Goal: Task Accomplishment & Management: Use online tool/utility

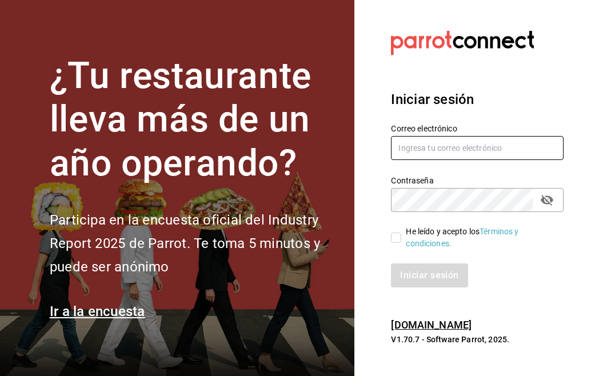
type input "[EMAIL_ADDRESS][DOMAIN_NAME]"
click at [402, 237] on span "He leído y acepto los Términos y condiciones." at bounding box center [477, 238] width 153 height 24
click at [401, 237] on input "He leído y acepto los Términos y condiciones." at bounding box center [396, 238] width 10 height 10
checkbox input "true"
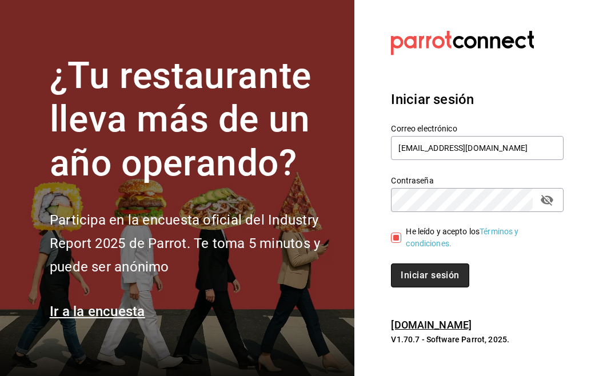
click at [412, 270] on font "Iniciar sesión" at bounding box center [430, 275] width 58 height 11
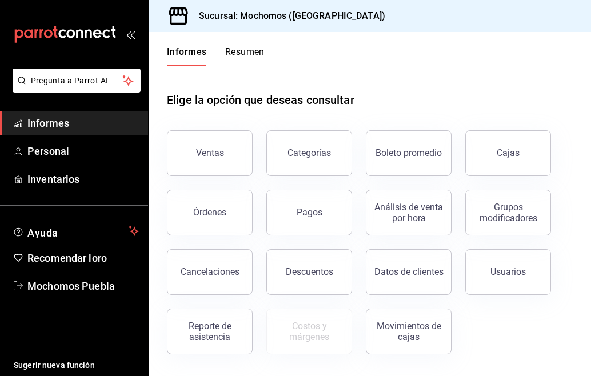
click at [242, 47] on font "Resumen" at bounding box center [244, 51] width 39 height 11
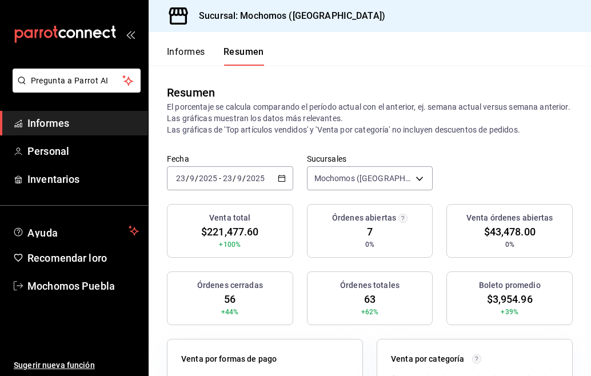
click at [279, 187] on div "2025-09-23 23 / 9 / 2025 - 2025-09-23 23 / 9 / 2025" at bounding box center [230, 178] width 126 height 24
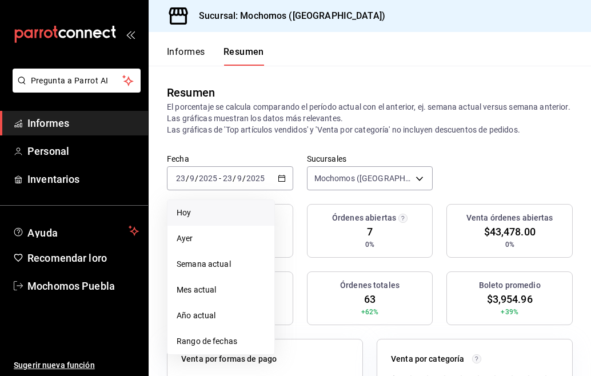
click at [213, 209] on span "Hoy" at bounding box center [221, 213] width 89 height 12
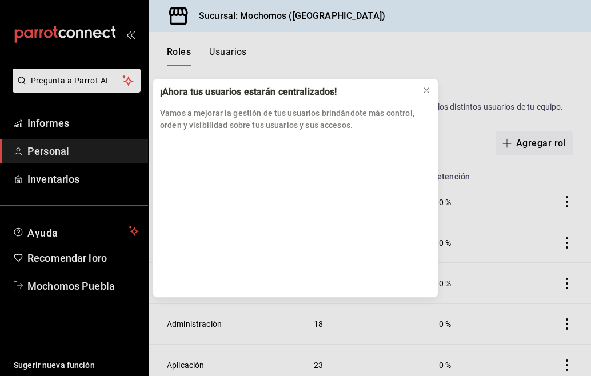
click at [91, 124] on div "¡Ahora tus usuarios estarán centralizados! Vamos a mejorar la gestión de tus us…" at bounding box center [295, 188] width 591 height 376
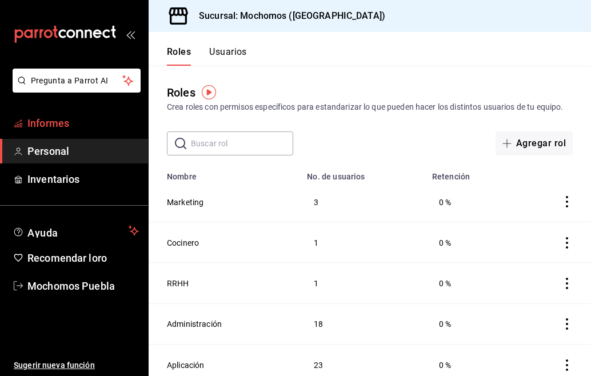
click at [70, 122] on span "Informes" at bounding box center [82, 122] width 111 height 15
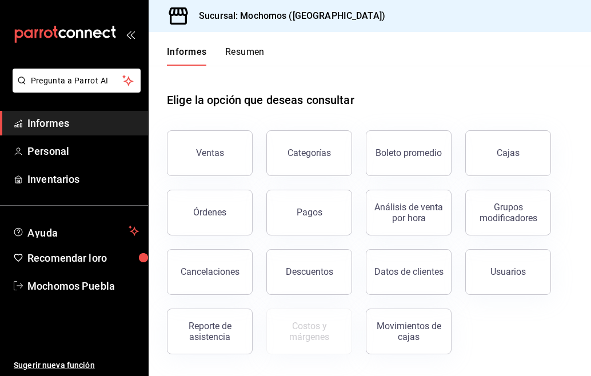
click at [237, 51] on font "Resumen" at bounding box center [244, 51] width 39 height 11
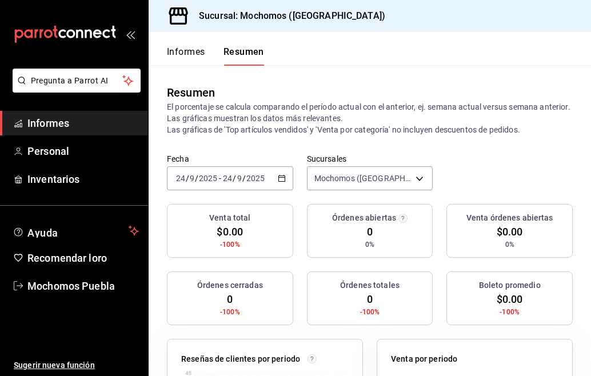
click at [278, 179] on icon "button" at bounding box center [282, 178] width 8 height 8
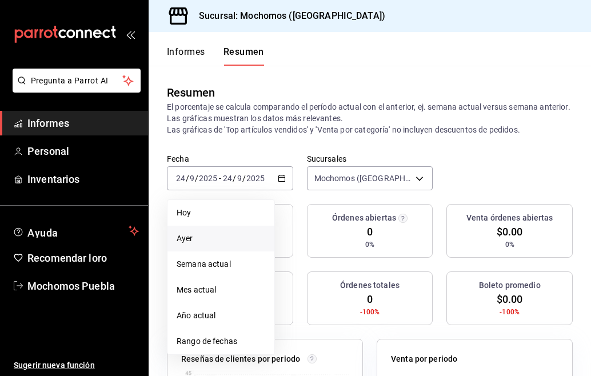
click at [194, 241] on span "Ayer" at bounding box center [221, 239] width 89 height 12
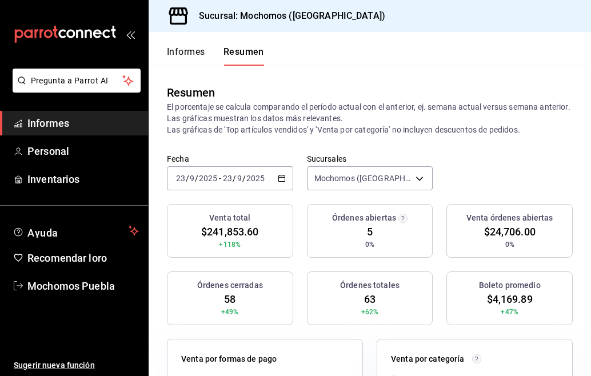
click at [278, 175] on icon "button" at bounding box center [282, 178] width 8 height 8
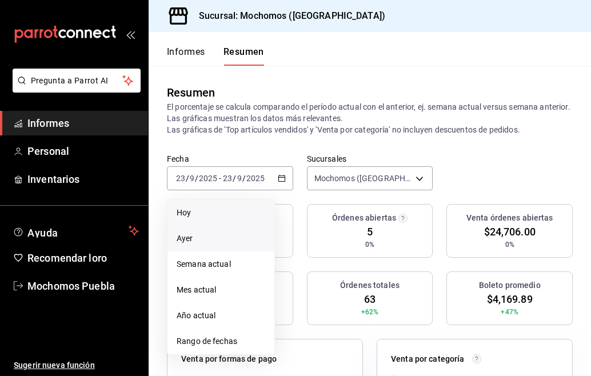
click at [209, 214] on span "Hoy" at bounding box center [221, 213] width 89 height 12
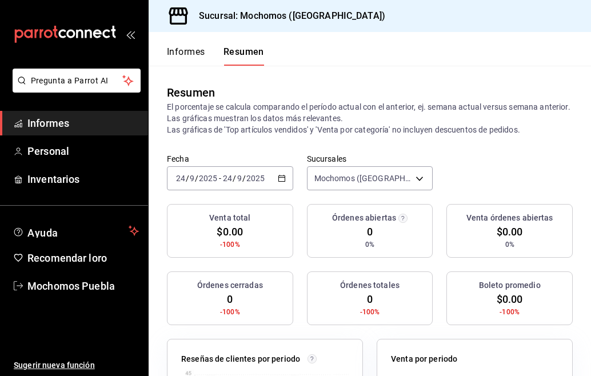
click at [278, 180] on icon "button" at bounding box center [282, 178] width 8 height 8
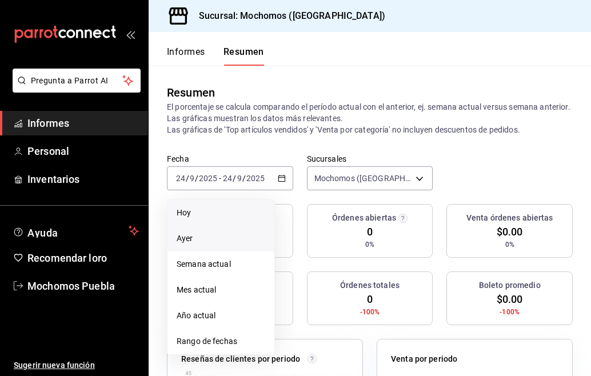
click at [210, 236] on span "Ayer" at bounding box center [221, 239] width 89 height 12
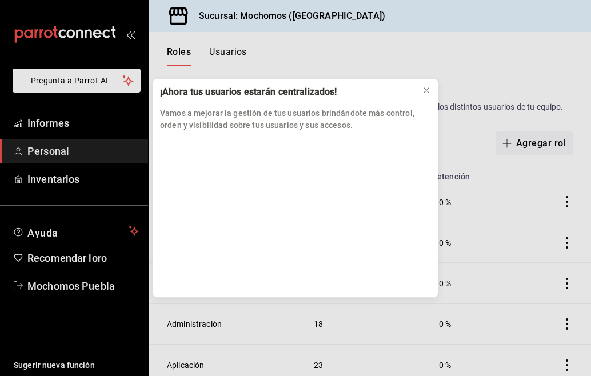
click at [67, 115] on div "¡Ahora tus usuarios estarán centralizados! Vamos a mejorar la gestión de tus us…" at bounding box center [295, 188] width 591 height 376
click at [425, 89] on icon at bounding box center [426, 90] width 5 height 5
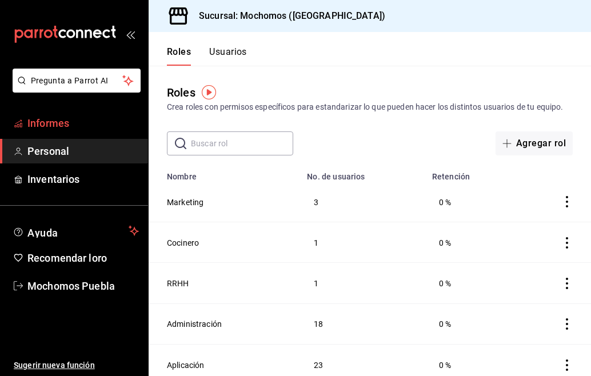
click at [72, 123] on span "Informes" at bounding box center [82, 122] width 111 height 15
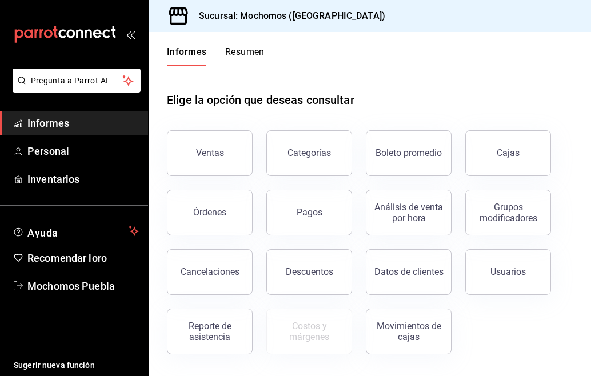
click at [243, 50] on font "Resumen" at bounding box center [244, 51] width 39 height 11
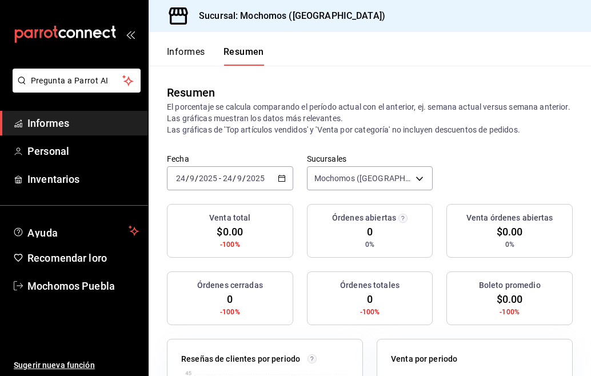
click at [279, 179] on icon "button" at bounding box center [282, 178] width 8 height 8
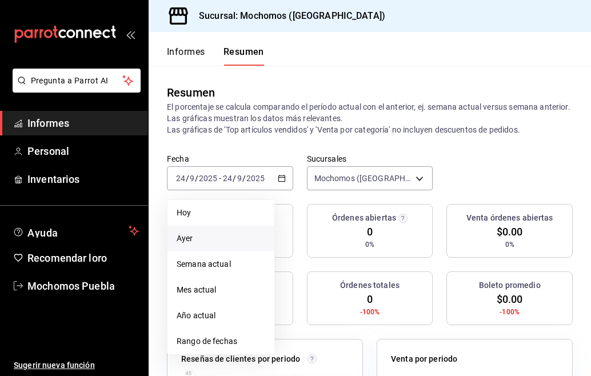
click at [201, 235] on span "Ayer" at bounding box center [221, 239] width 89 height 12
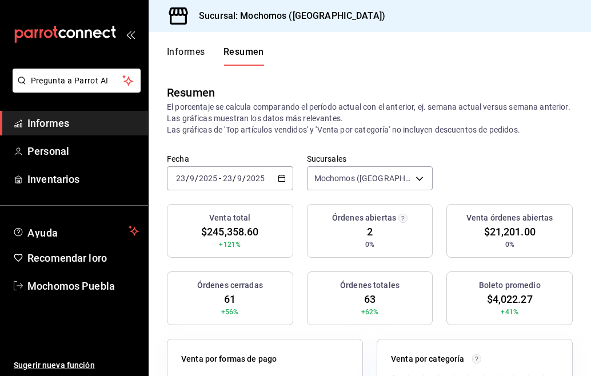
click at [284, 171] on div "2025-09-23 23 / 9 / 2025 - 2025-09-23 23 / 9 / 2025" at bounding box center [230, 178] width 126 height 24
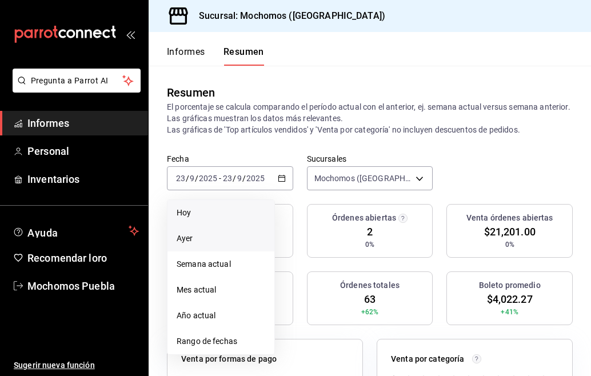
click at [235, 210] on span "Hoy" at bounding box center [221, 213] width 89 height 12
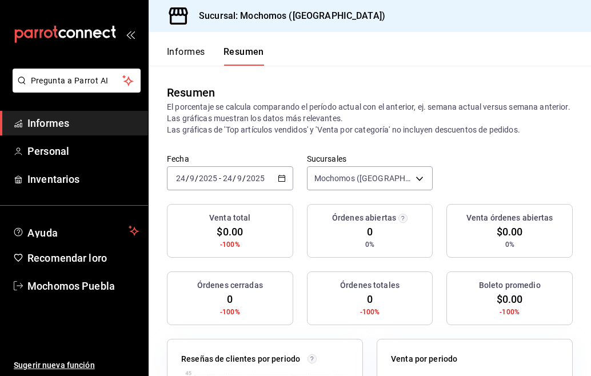
click at [278, 179] on icon "button" at bounding box center [282, 178] width 8 height 8
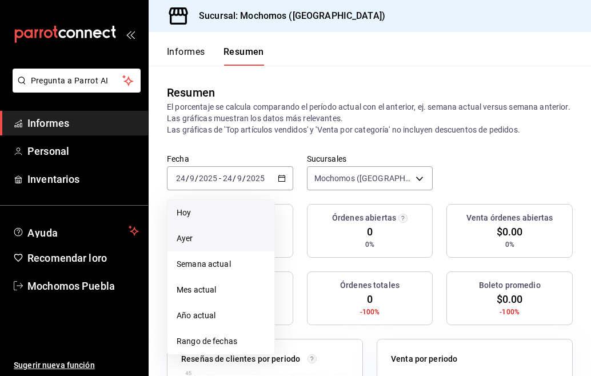
click at [198, 237] on span "Ayer" at bounding box center [221, 239] width 89 height 12
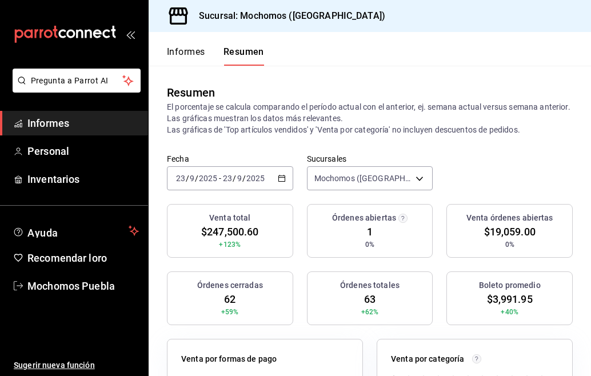
click at [285, 179] on div "2025-09-23 23 / 9 / 2025 - 2025-09-23 23 / 9 / 2025" at bounding box center [230, 178] width 126 height 24
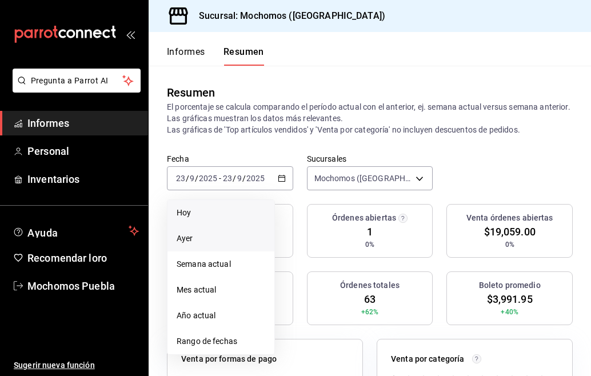
click at [222, 216] on span "Hoy" at bounding box center [221, 213] width 89 height 12
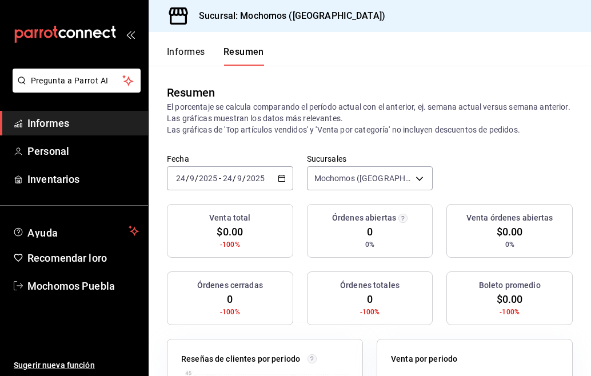
click at [278, 178] on icon "button" at bounding box center [282, 178] width 8 height 8
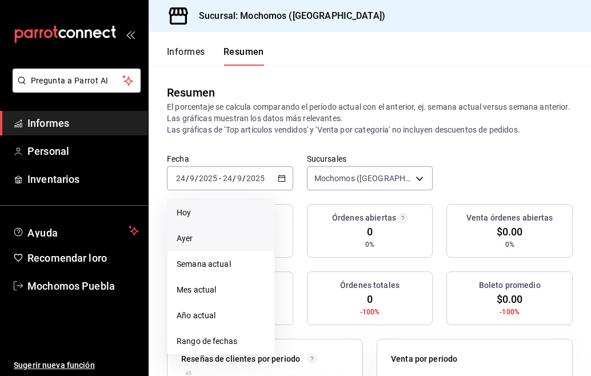
click at [185, 242] on font "Ayer" at bounding box center [185, 238] width 17 height 9
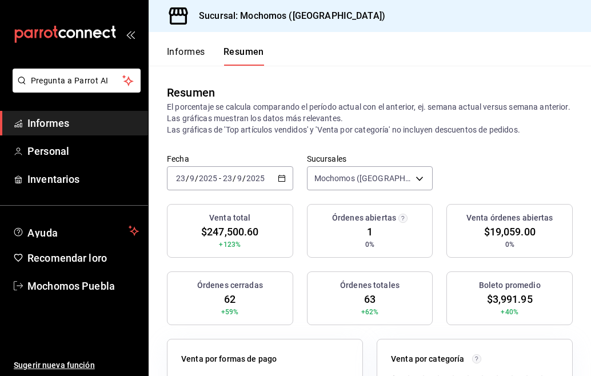
click at [280, 179] on icon "button" at bounding box center [282, 178] width 8 height 8
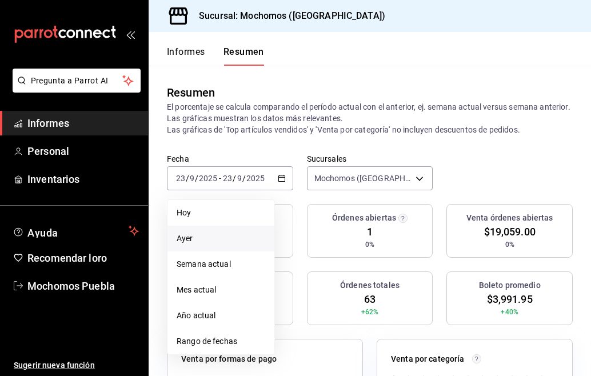
click at [202, 240] on span "Ayer" at bounding box center [221, 239] width 89 height 12
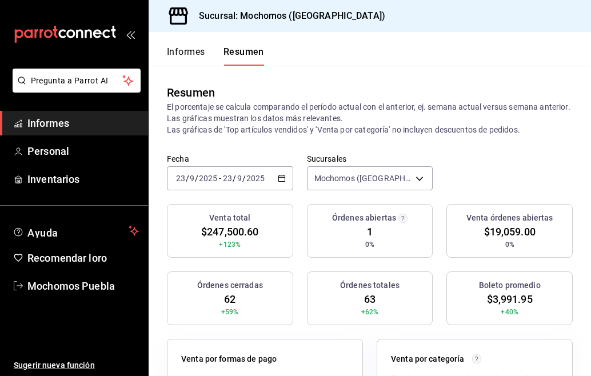
click at [279, 182] on div "2025-09-23 23 / 9 / 2025 - 2025-09-23 23 / 9 / 2025" at bounding box center [230, 178] width 126 height 24
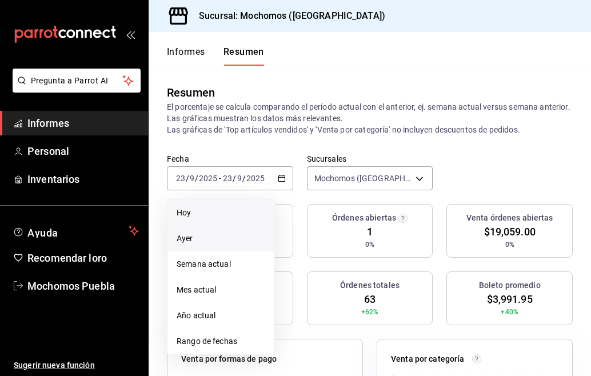
click at [213, 214] on span "Hoy" at bounding box center [221, 213] width 89 height 12
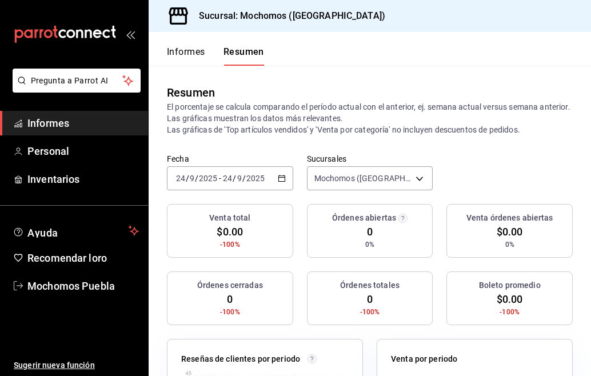
click at [281, 177] on icon "button" at bounding box center [282, 178] width 8 height 8
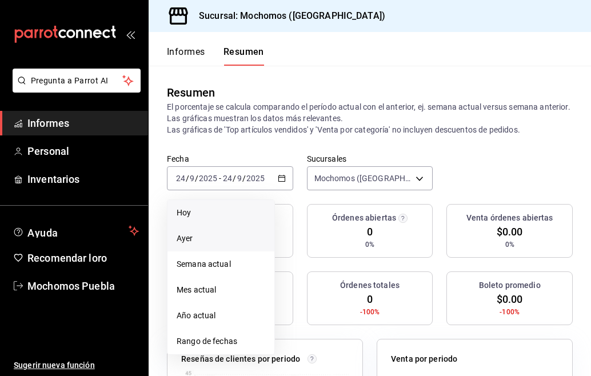
click at [214, 243] on span "Ayer" at bounding box center [221, 239] width 89 height 12
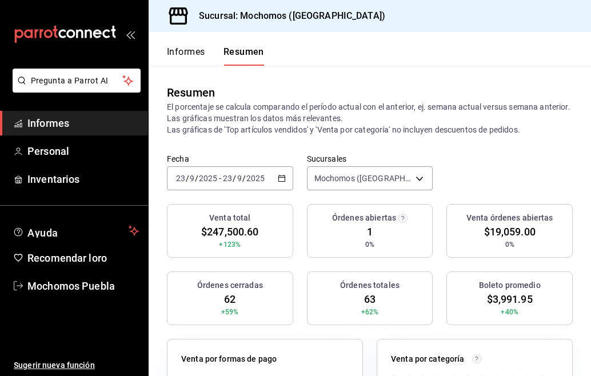
click at [285, 177] on div "2025-09-23 23 / 9 / 2025 - 2025-09-23 23 / 9 / 2025" at bounding box center [230, 178] width 126 height 24
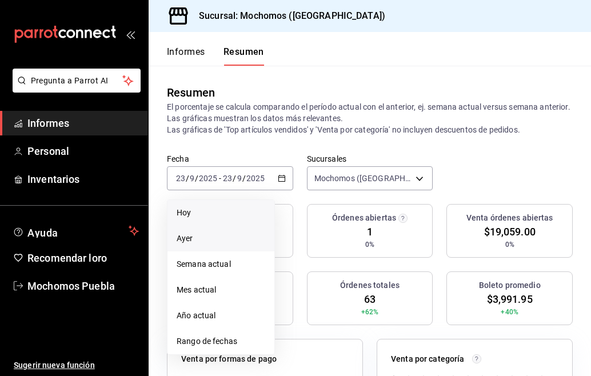
click at [202, 217] on span "Hoy" at bounding box center [221, 213] width 89 height 12
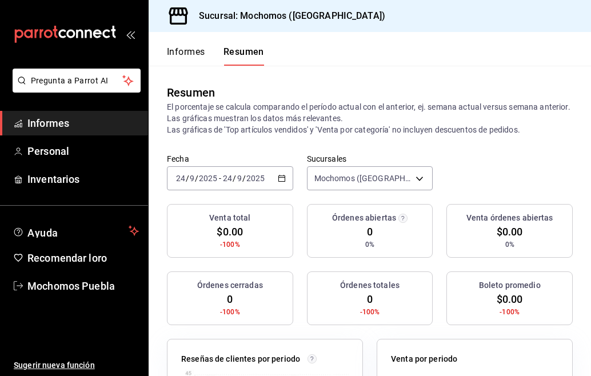
click at [279, 181] on \(Stroke\) "button" at bounding box center [281, 178] width 7 height 6
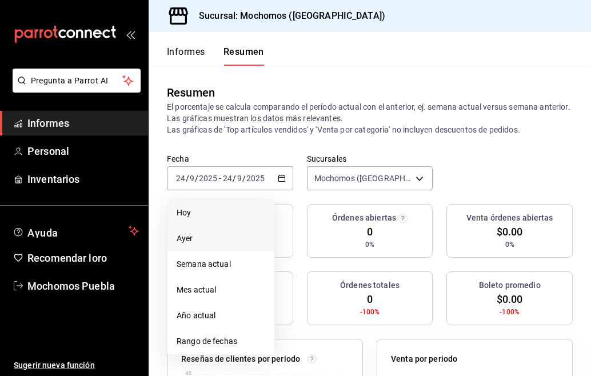
click at [211, 233] on span "Ayer" at bounding box center [221, 239] width 89 height 12
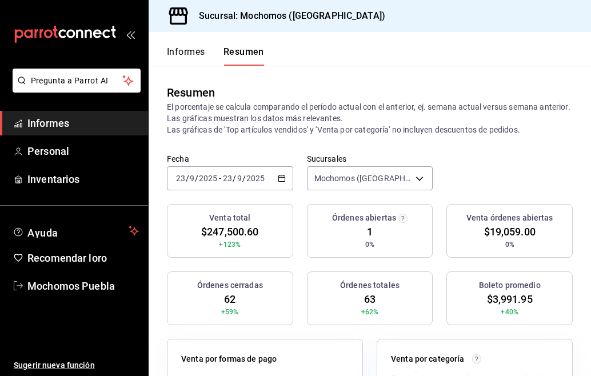
click at [278, 178] on icon "button" at bounding box center [282, 178] width 8 height 8
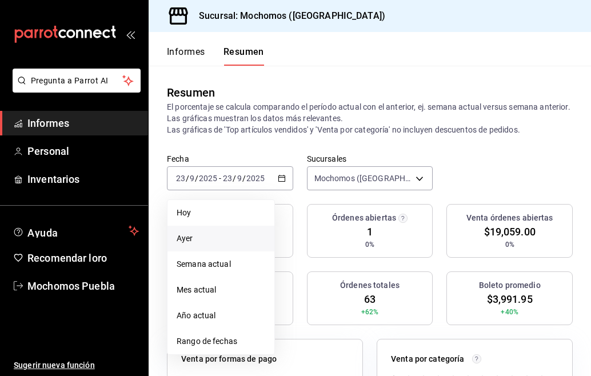
click at [201, 236] on span "Ayer" at bounding box center [221, 239] width 89 height 12
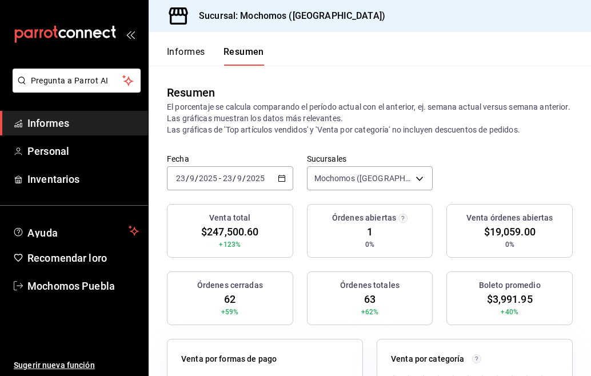
click at [281, 181] on icon "button" at bounding box center [282, 178] width 8 height 8
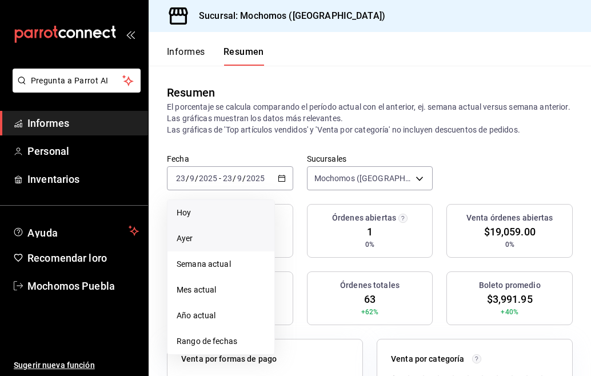
click at [207, 217] on span "Hoy" at bounding box center [221, 213] width 89 height 12
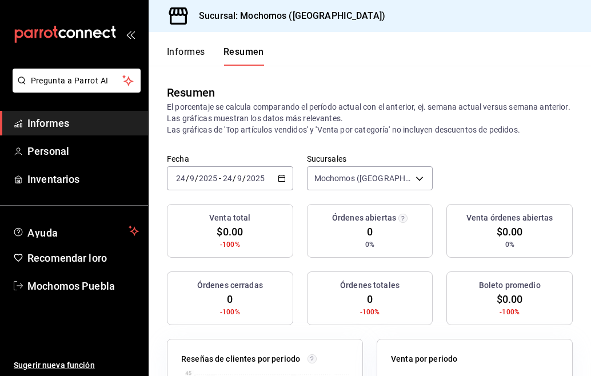
click at [283, 175] on div "2025-09-24 24 / 9 / 2025 - 2025-09-24 24 / 9 / 2025" at bounding box center [230, 178] width 126 height 24
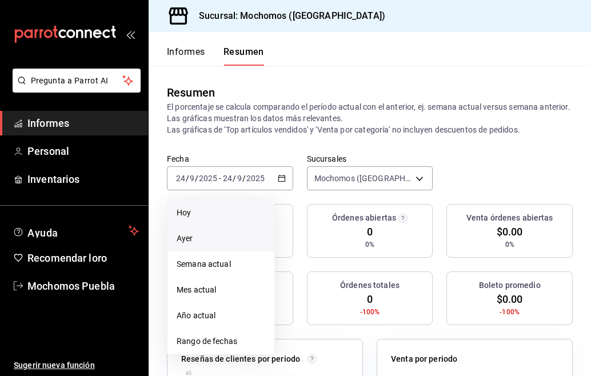
click at [198, 244] on span "Ayer" at bounding box center [221, 239] width 89 height 12
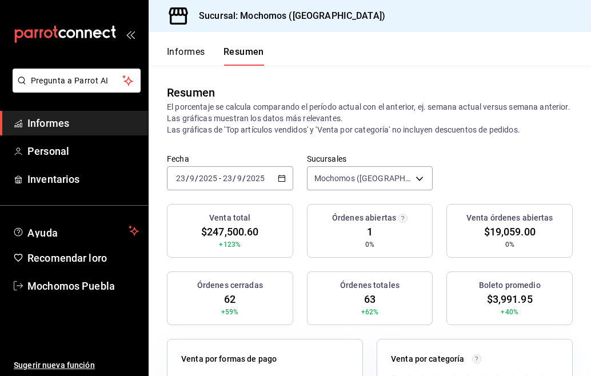
click at [282, 181] on \(Stroke\) "button" at bounding box center [281, 178] width 7 height 6
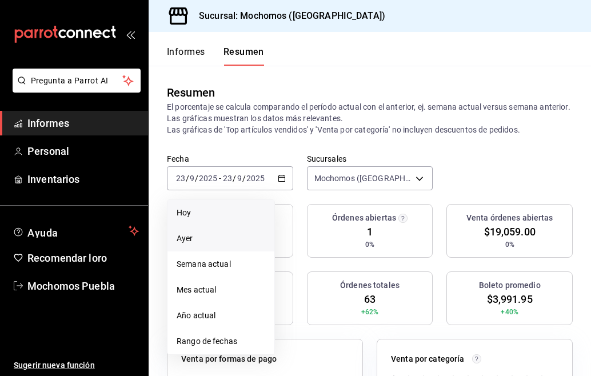
click at [230, 208] on span "Hoy" at bounding box center [221, 213] width 89 height 12
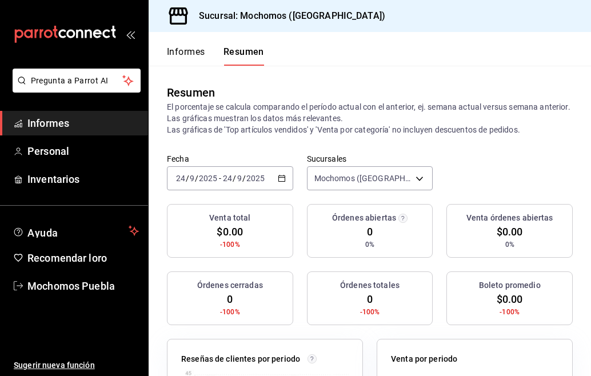
click at [278, 175] on icon "button" at bounding box center [282, 178] width 8 height 8
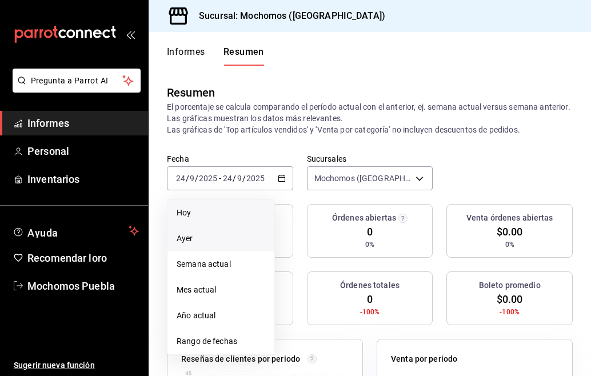
click at [207, 238] on span "Ayer" at bounding box center [221, 239] width 89 height 12
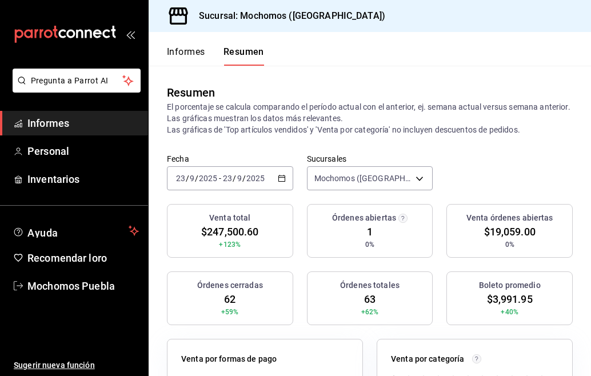
click at [189, 53] on font "Informes" at bounding box center [186, 51] width 38 height 11
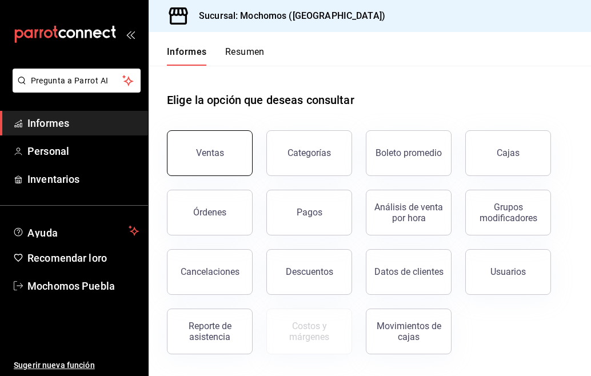
click at [190, 139] on button "Ventas" at bounding box center [210, 153] width 86 height 46
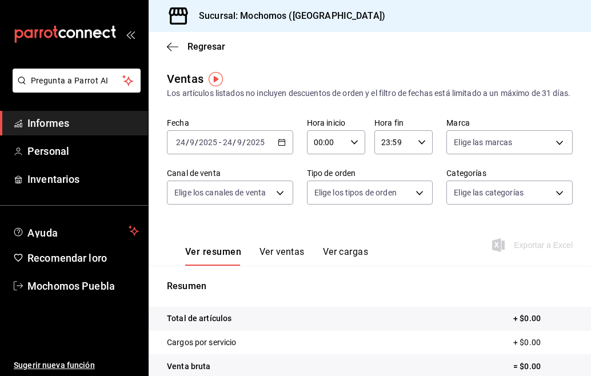
drag, startPoint x: 190, startPoint y: 139, endPoint x: 377, endPoint y: 60, distance: 203.4
click at [377, 60] on div "Regresar" at bounding box center [370, 46] width 442 height 29
click at [279, 150] on div "2025-09-24 24 / 9 / 2025 - 2025-09-24 24 / 9 / 2025" at bounding box center [230, 142] width 126 height 24
click at [279, 149] on div "2025-09-24 24 / 9 / 2025 - 2025-09-24 24 / 9 / 2025" at bounding box center [230, 142] width 126 height 24
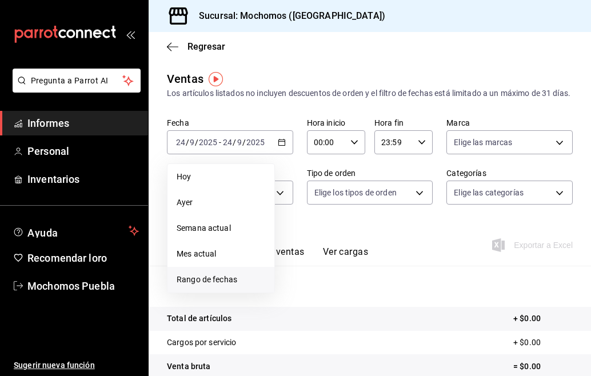
click at [227, 284] on font "Rango de fechas" at bounding box center [207, 279] width 61 height 9
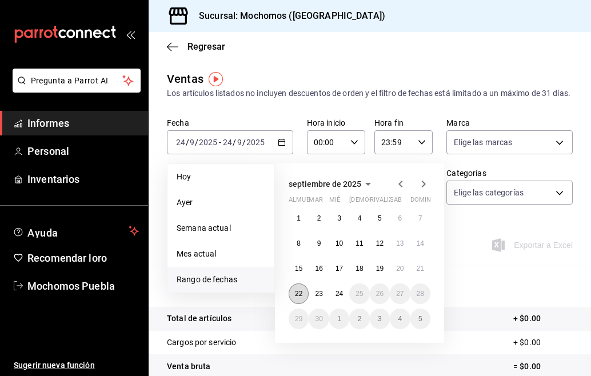
click at [300, 304] on button "22" at bounding box center [299, 293] width 20 height 21
click at [338, 304] on button "24" at bounding box center [339, 293] width 20 height 21
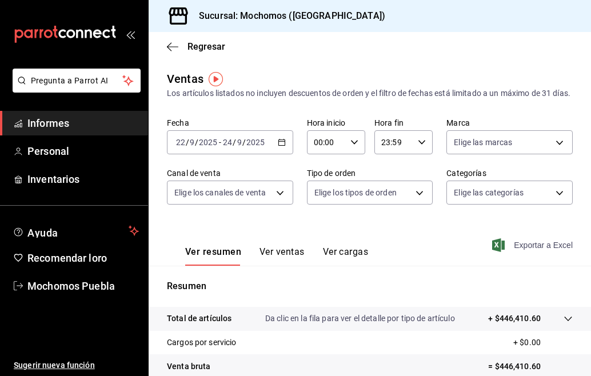
click at [515, 250] on font "Exportar a Excel" at bounding box center [543, 245] width 59 height 9
click at [168, 49] on icon "button" at bounding box center [172, 47] width 11 height 10
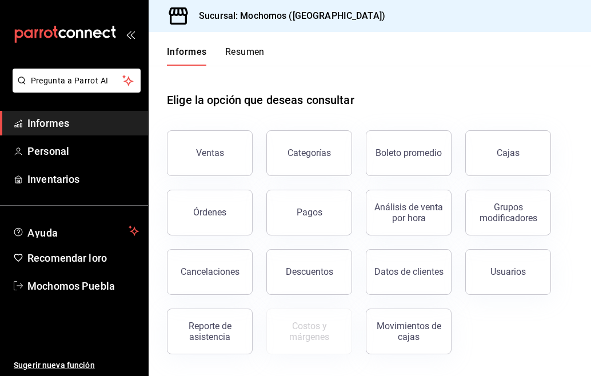
click at [237, 44] on div "Informes Resumen" at bounding box center [207, 49] width 116 height 34
click at [235, 49] on font "Resumen" at bounding box center [244, 51] width 39 height 11
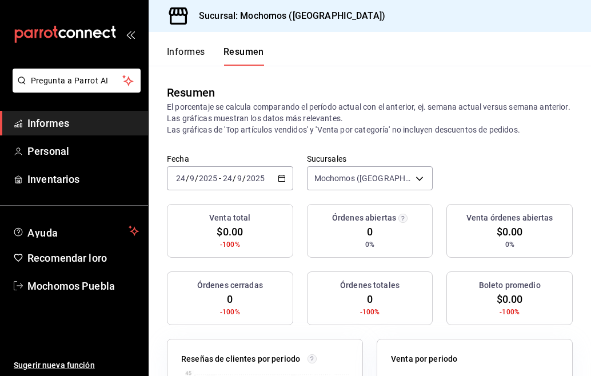
click at [278, 177] on \(Stroke\) "button" at bounding box center [281, 177] width 6 height 1
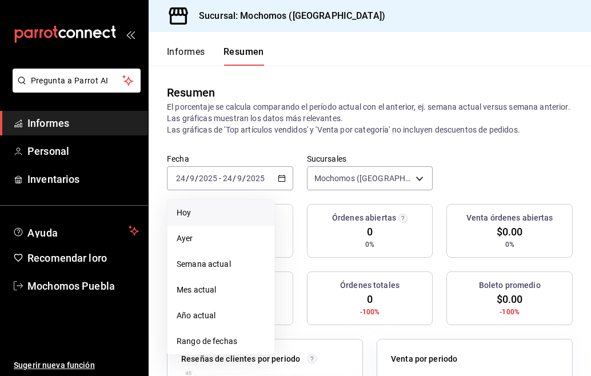
click at [202, 213] on span "Hoy" at bounding box center [221, 213] width 89 height 12
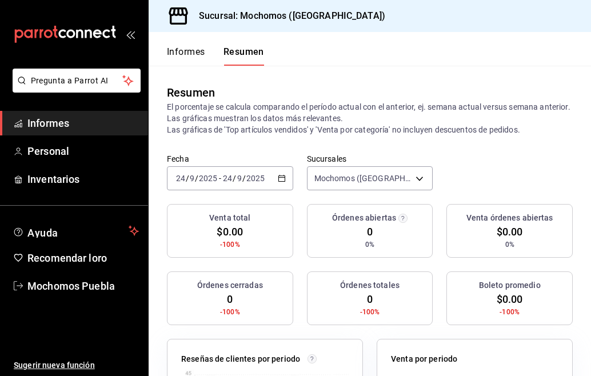
click at [278, 175] on icon "button" at bounding box center [282, 178] width 8 height 8
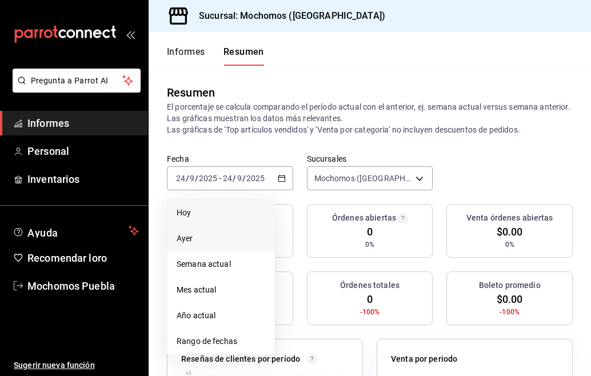
click at [191, 239] on font "Ayer" at bounding box center [185, 238] width 17 height 9
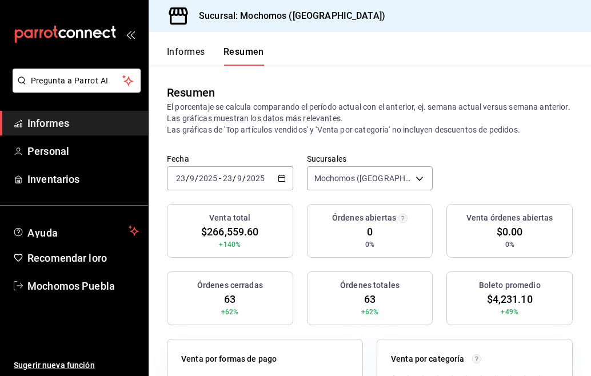
click at [199, 47] on font "Informes" at bounding box center [186, 51] width 38 height 11
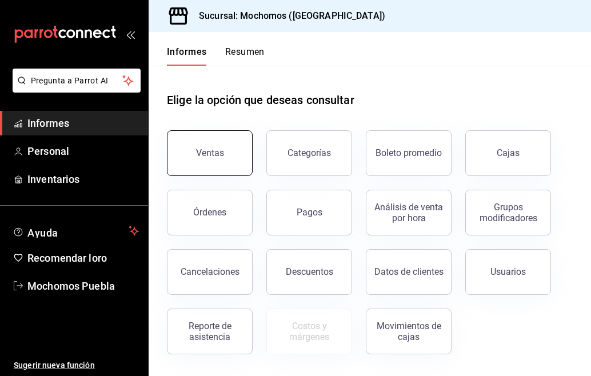
click at [223, 148] on button "Ventas" at bounding box center [210, 153] width 86 height 46
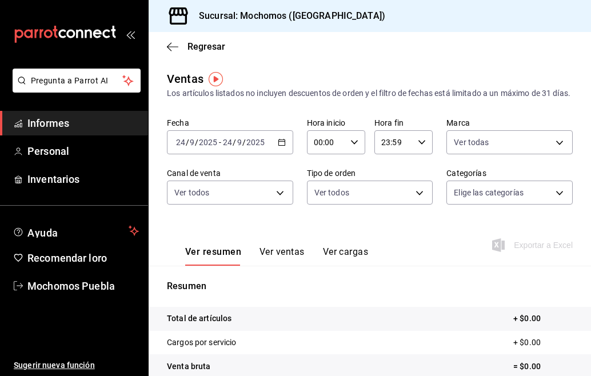
click at [278, 146] on icon "button" at bounding box center [282, 142] width 8 height 8
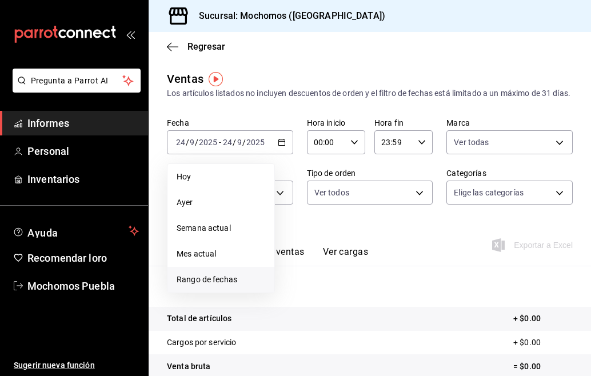
click at [236, 286] on span "Rango de fechas" at bounding box center [221, 280] width 89 height 12
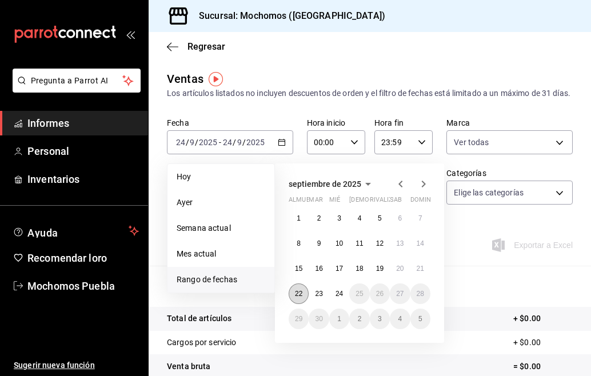
click at [299, 298] on font "22" at bounding box center [298, 294] width 7 height 8
click at [342, 298] on font "24" at bounding box center [338, 294] width 7 height 8
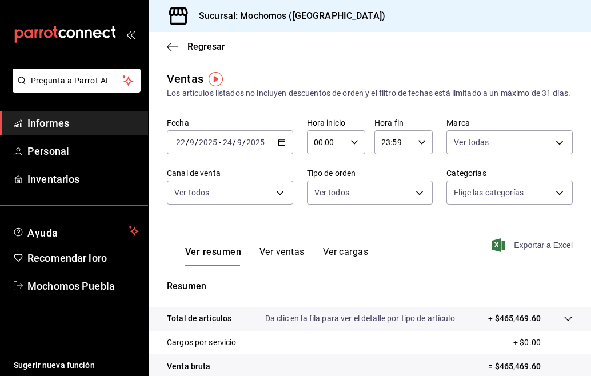
click at [505, 252] on span "Exportar a Excel" at bounding box center [533, 245] width 78 height 14
